Goal: Transaction & Acquisition: Purchase product/service

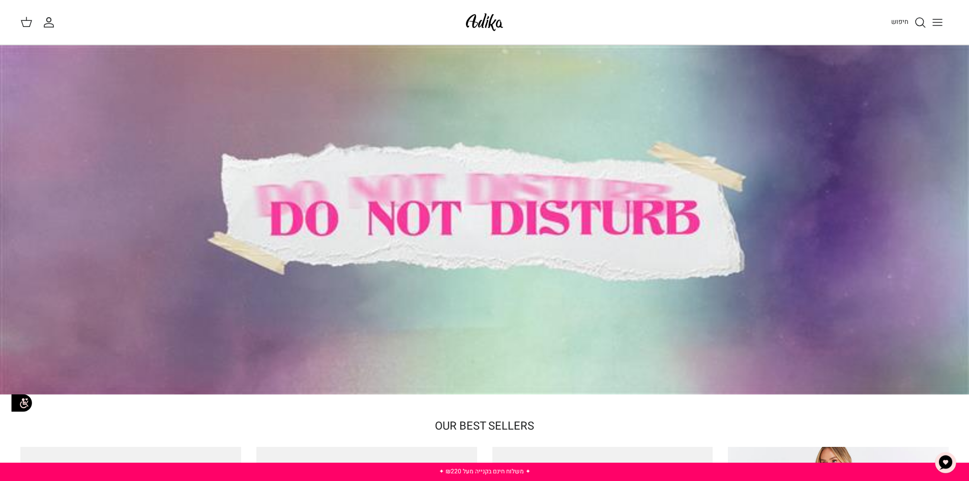
click at [479, 21] on img at bounding box center [484, 22] width 43 height 24
click at [934, 23] on icon "Toggle menu" at bounding box center [938, 22] width 12 height 12
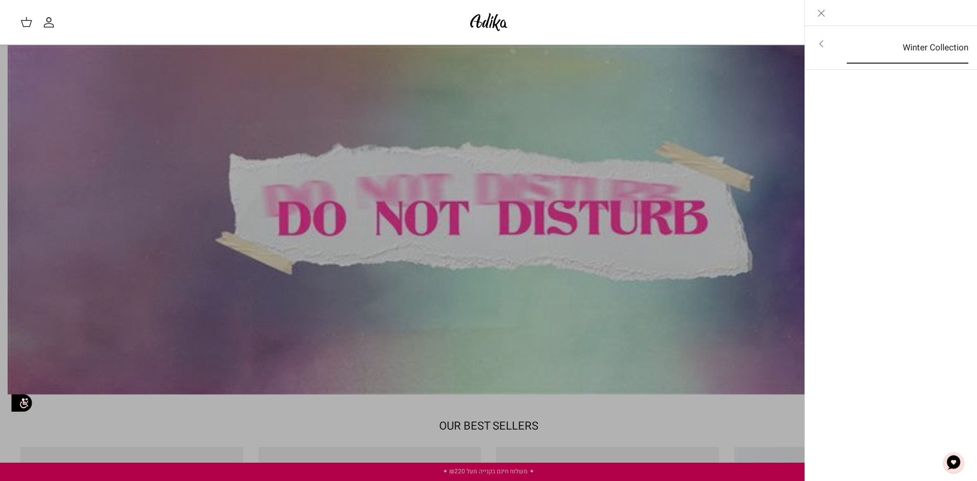
click at [919, 49] on link "Winter Collection" at bounding box center [908, 48] width 140 height 32
click at [922, 47] on link "לכל הפריטים" at bounding box center [891, 44] width 162 height 25
